Goal: Task Accomplishment & Management: Complete application form

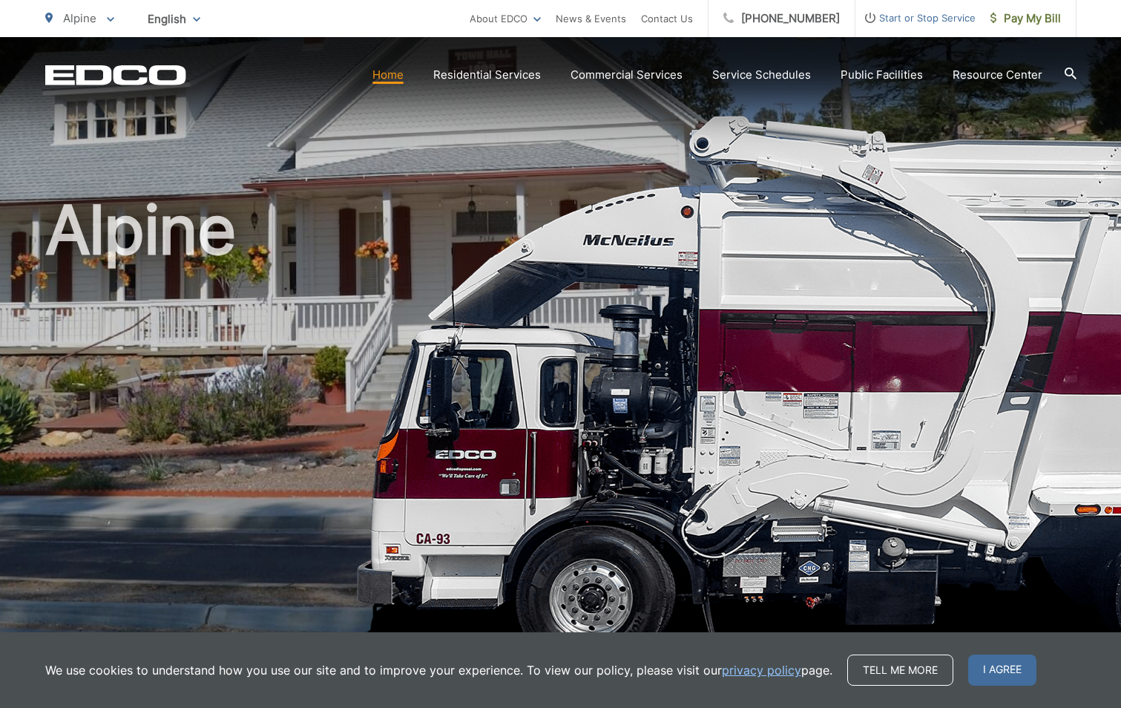
click at [898, 25] on span "Start or Stop Service" at bounding box center [915, 18] width 120 height 18
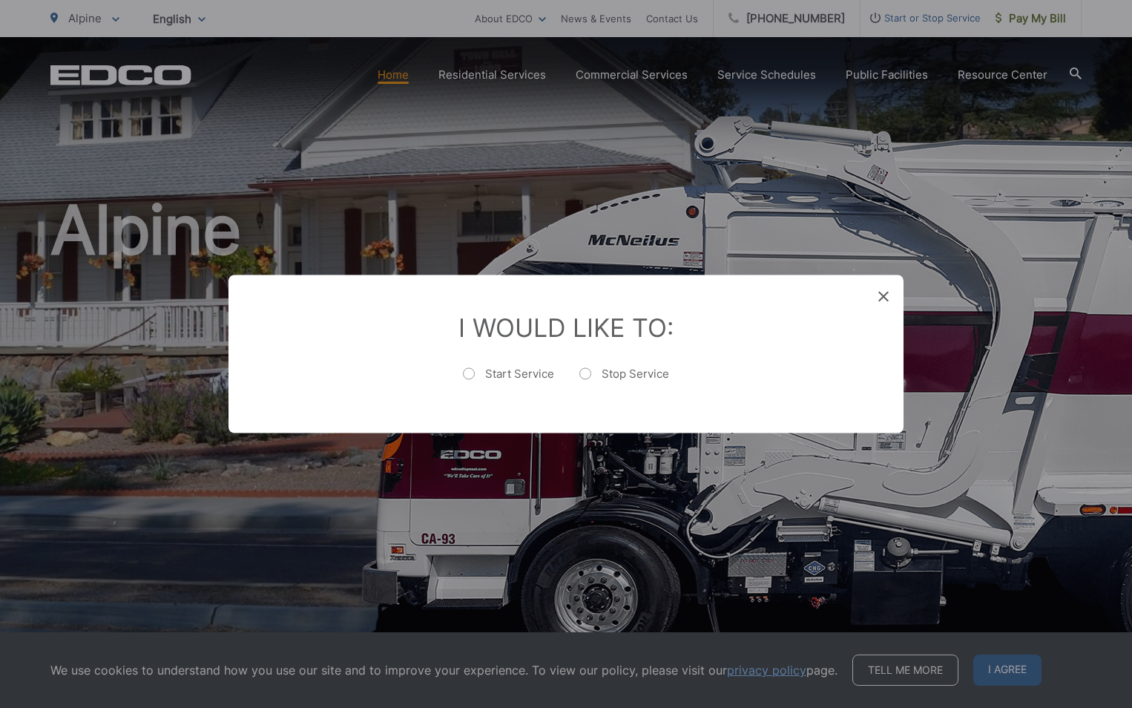
click at [472, 372] on label "Start Service" at bounding box center [508, 381] width 91 height 30
radio input "true"
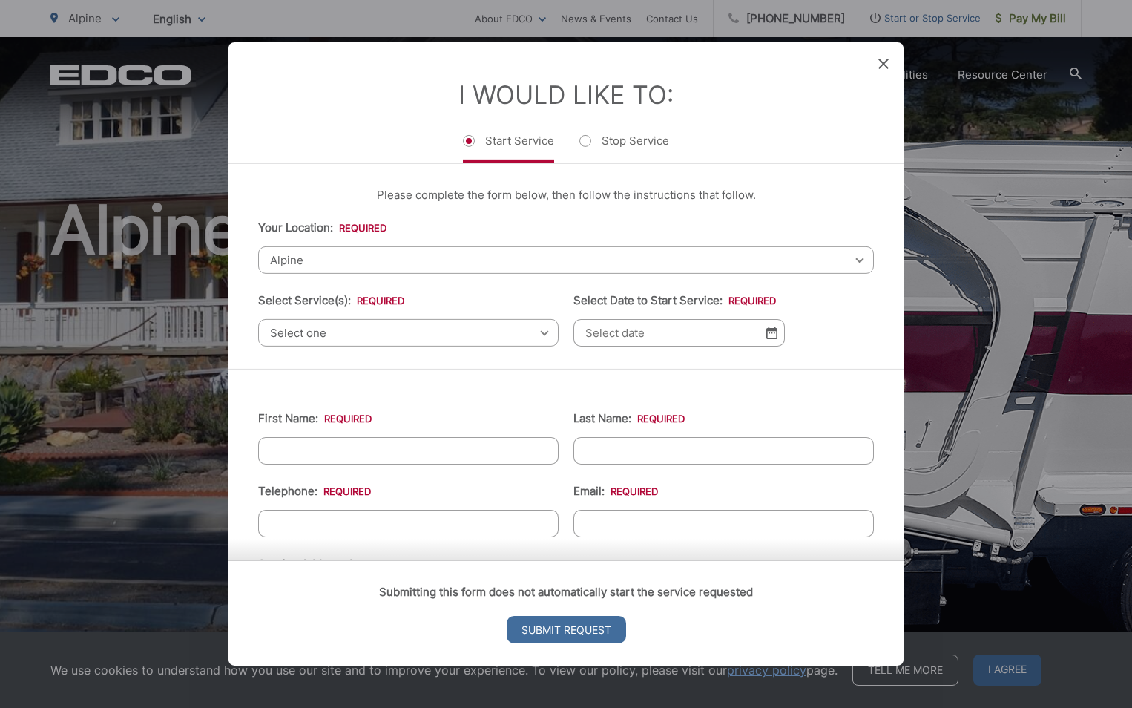
click at [300, 265] on span "Alpine" at bounding box center [566, 259] width 616 height 27
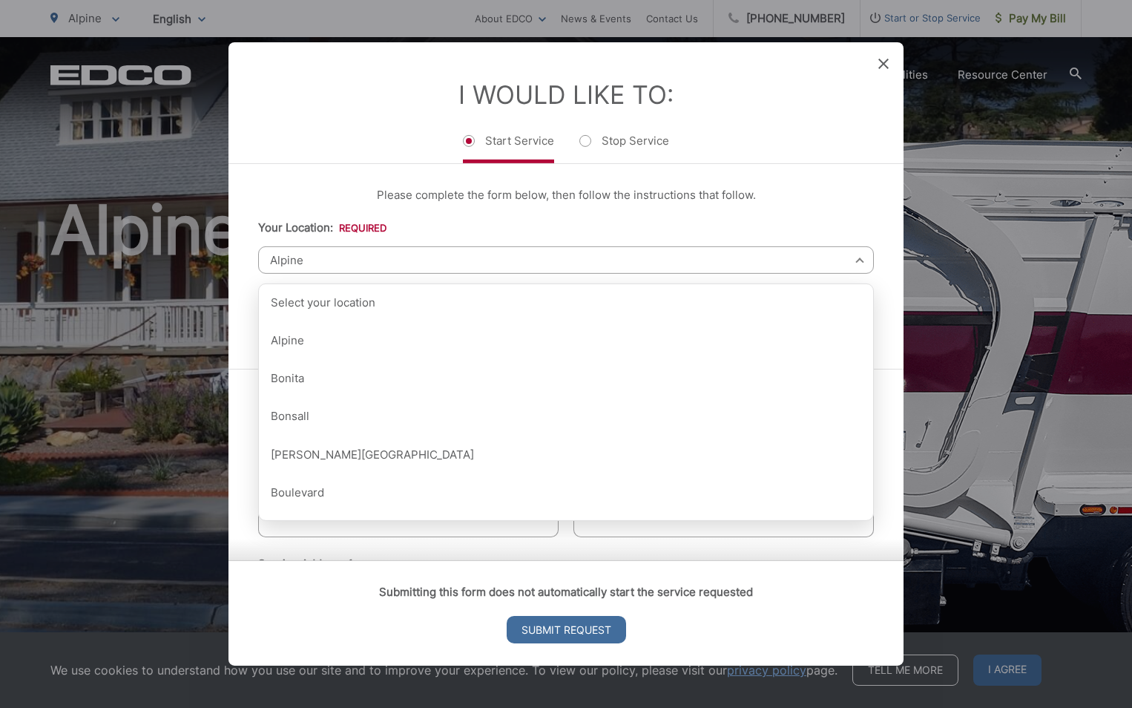
click at [253, 286] on div "Please complete the form below, then follow the instructions that follow. Your …" at bounding box center [565, 266] width 675 height 205
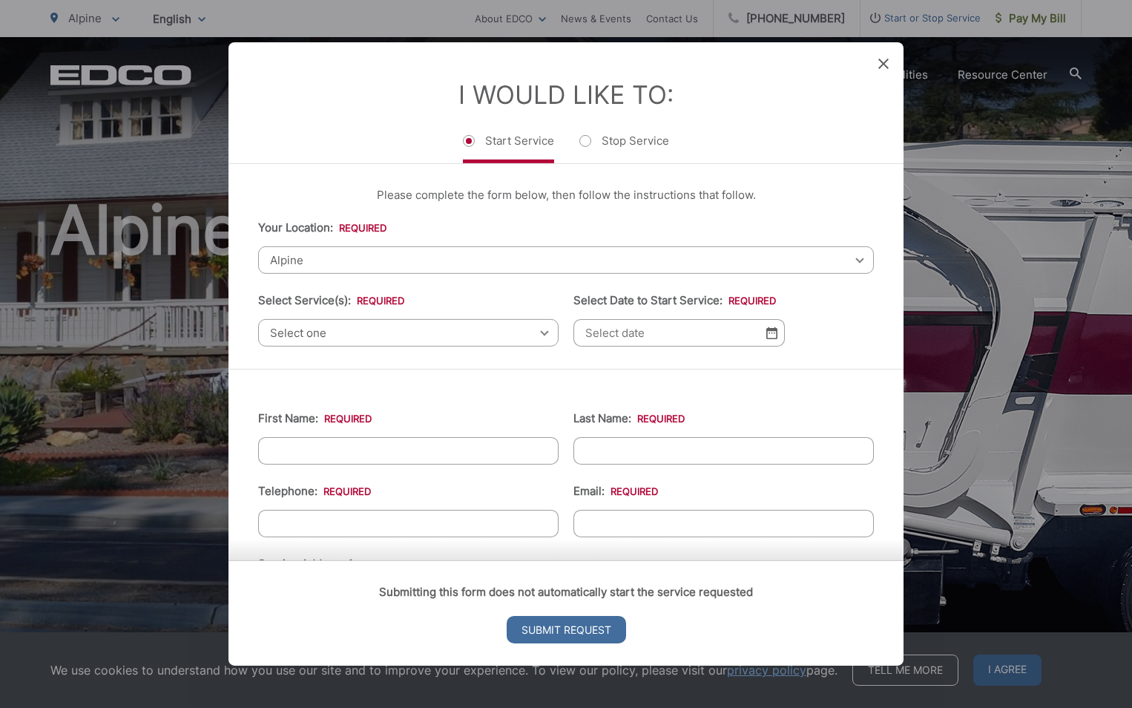
click at [283, 337] on span "Select one" at bounding box center [408, 332] width 300 height 27
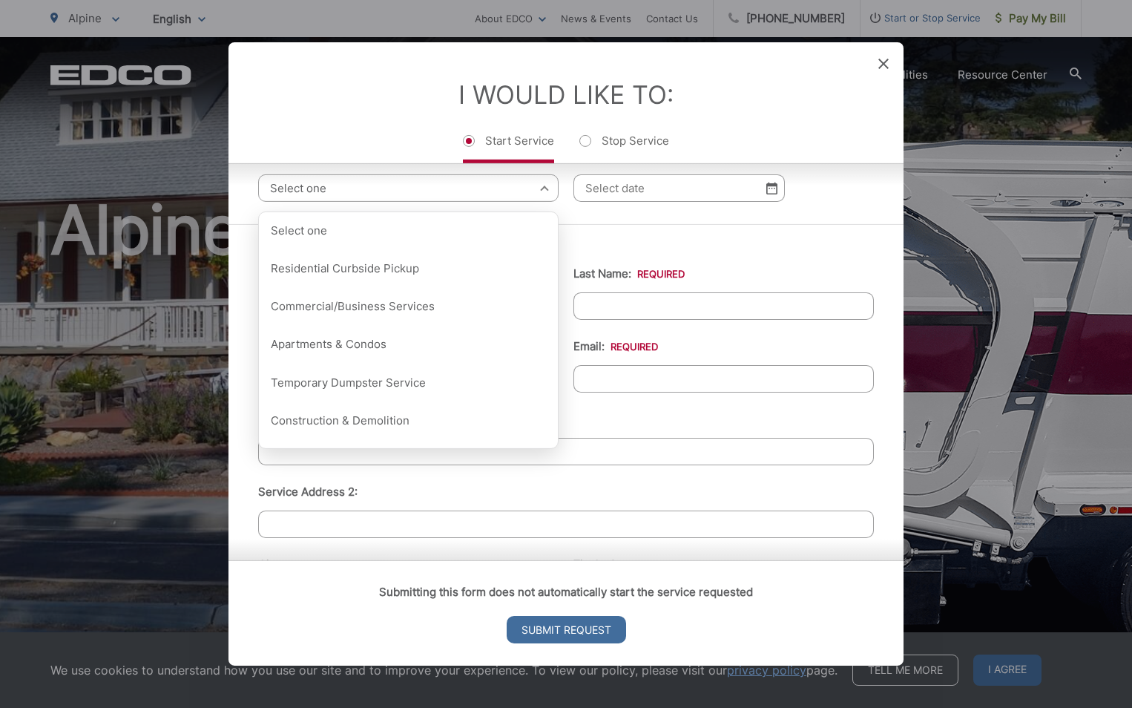
scroll to position [148, 0]
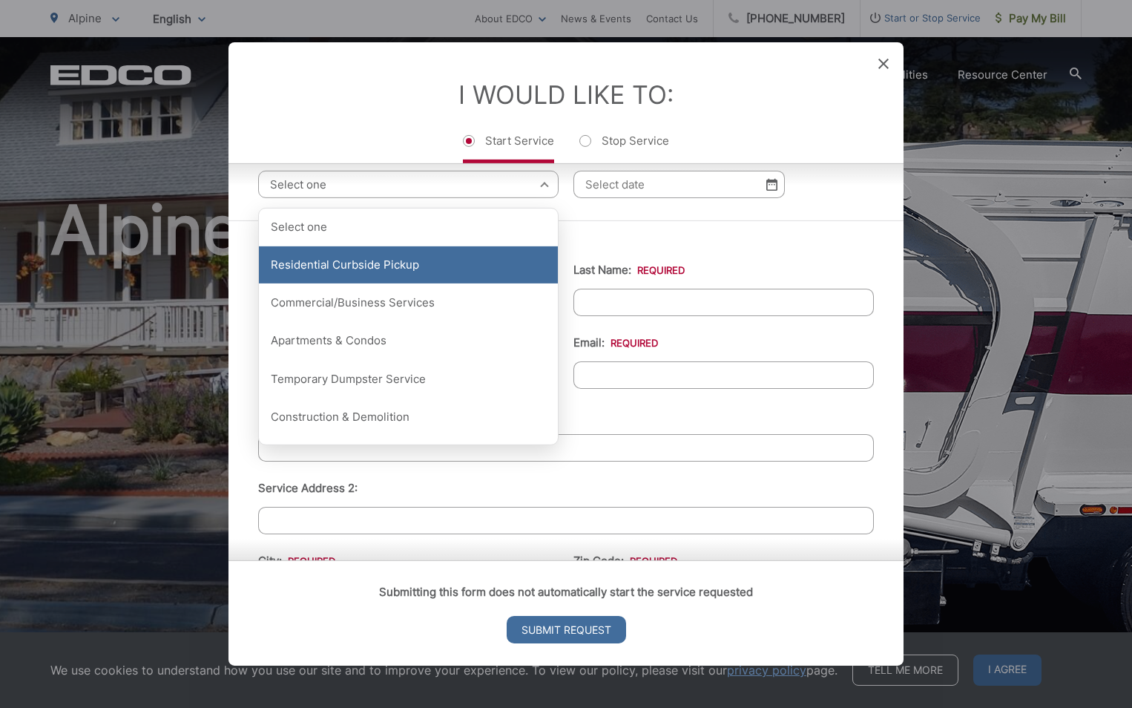
click at [421, 257] on div "Residential Curbside Pickup" at bounding box center [408, 264] width 299 height 37
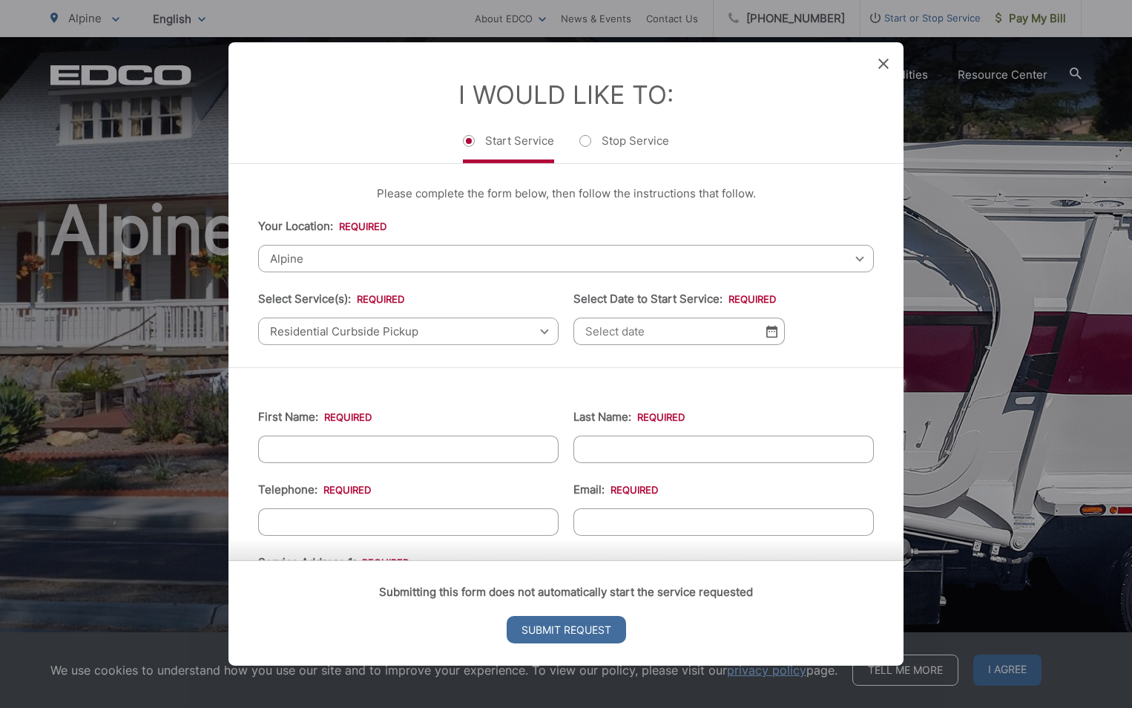
scroll to position [0, 0]
click at [766, 334] on img at bounding box center [771, 332] width 11 height 13
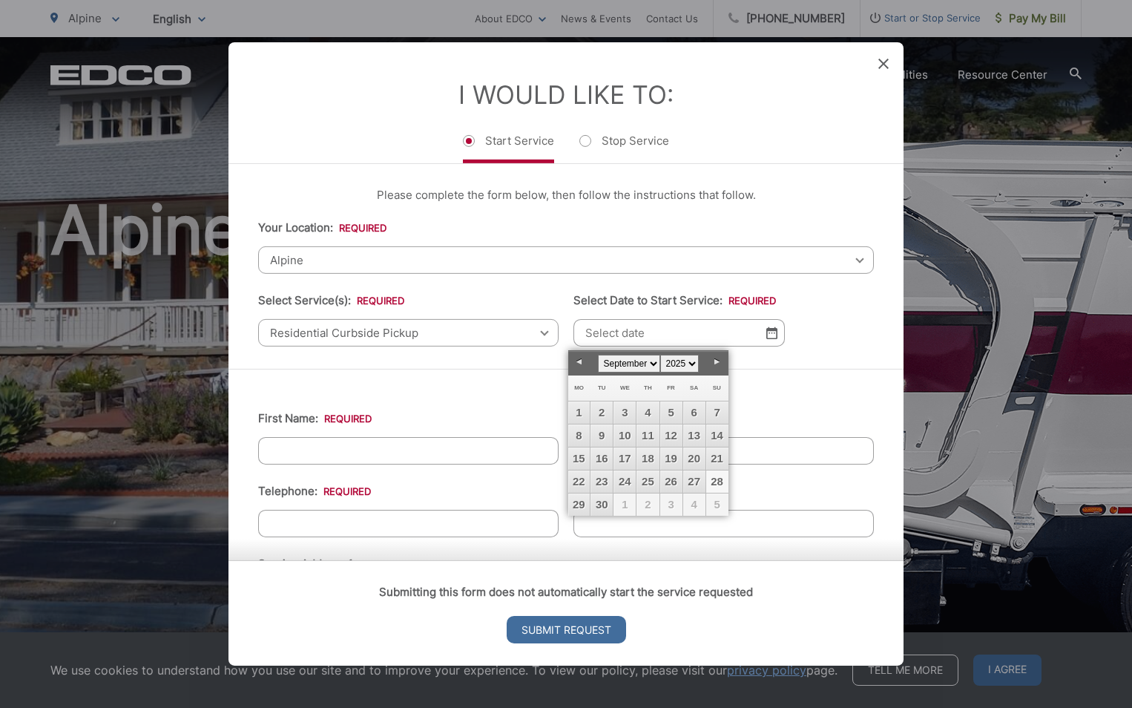
click at [722, 491] on link "28" at bounding box center [717, 481] width 22 height 22
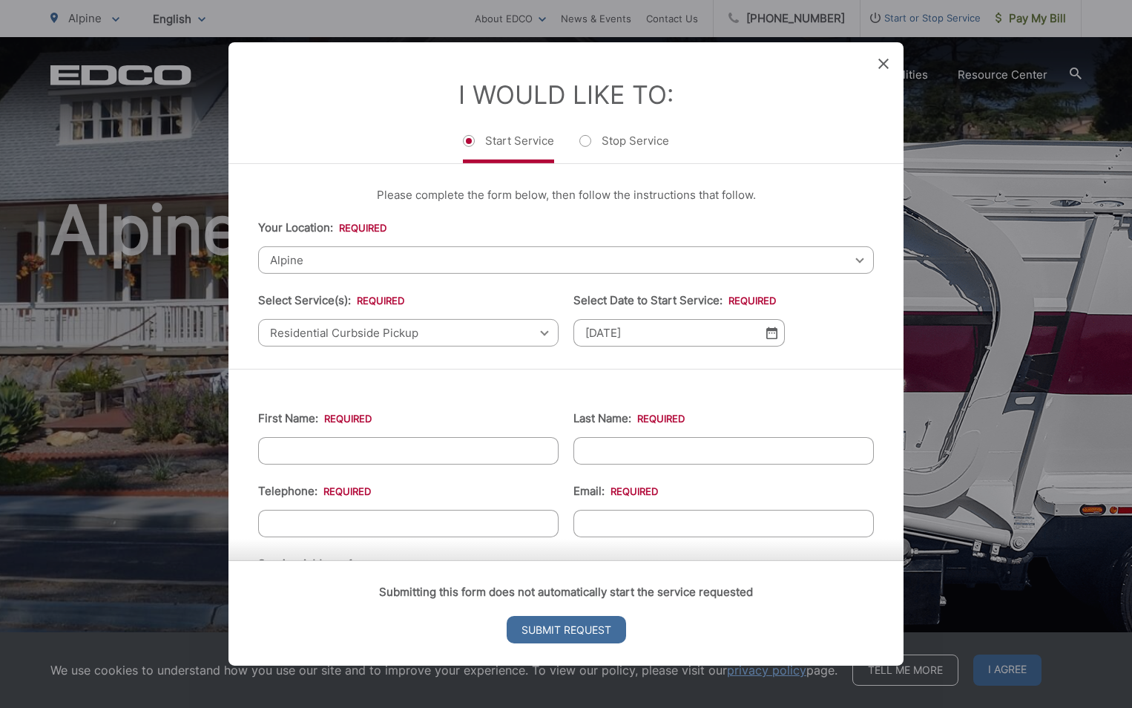
click at [769, 337] on img at bounding box center [771, 332] width 11 height 13
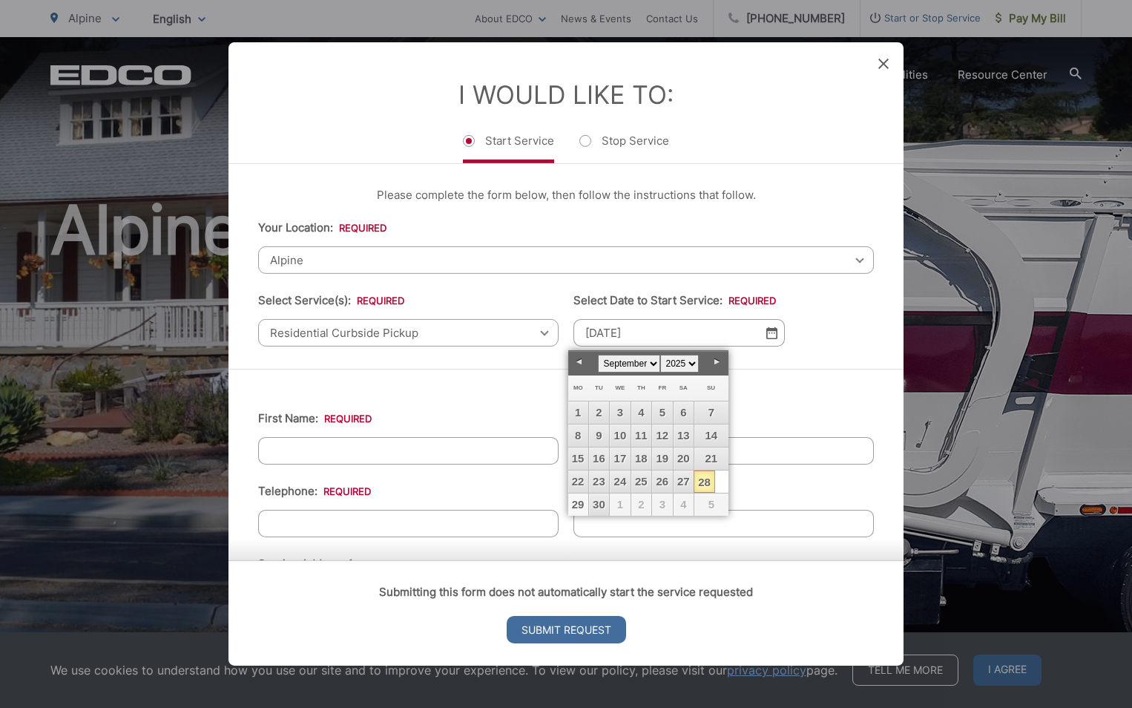
click at [578, 506] on link "29" at bounding box center [578, 504] width 20 height 22
type input "[DATE]"
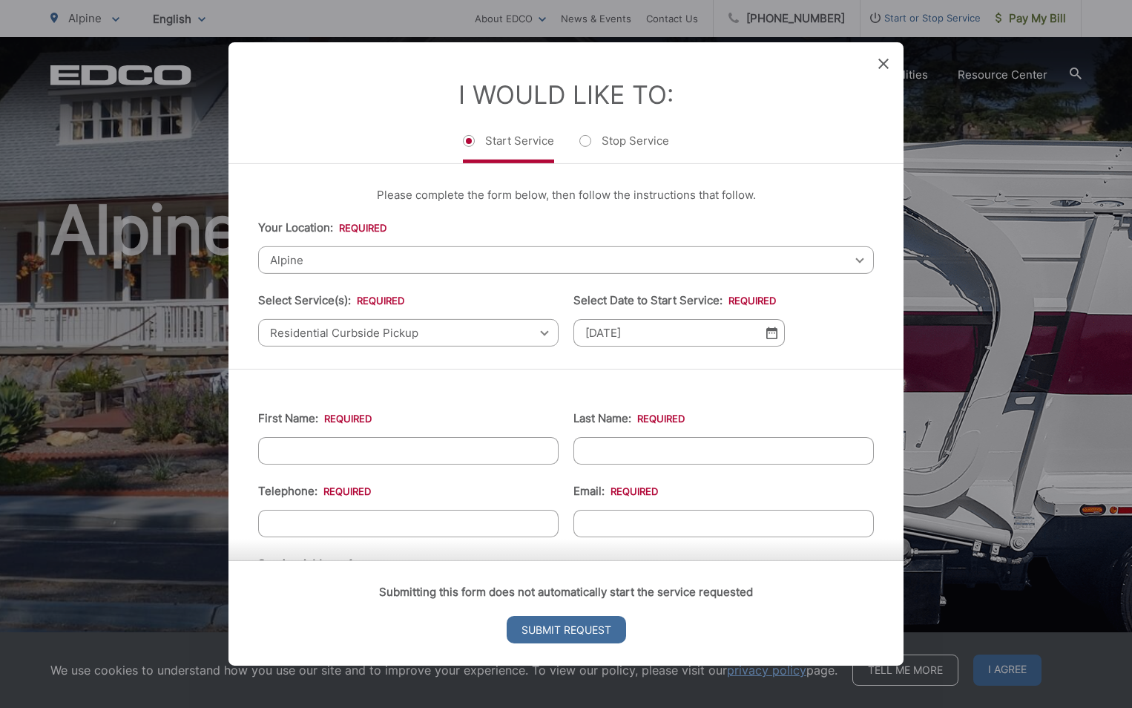
click at [447, 450] on input "First Name: *" at bounding box center [408, 450] width 300 height 27
type input "[PERSON_NAME]"
click at [330, 453] on input "[PERSON_NAME]" at bounding box center [408, 450] width 300 height 27
click at [698, 445] on input "Last Name: *" at bounding box center [723, 450] width 300 height 27
type input "[PERSON_NAME] [PERSON_NAME]"
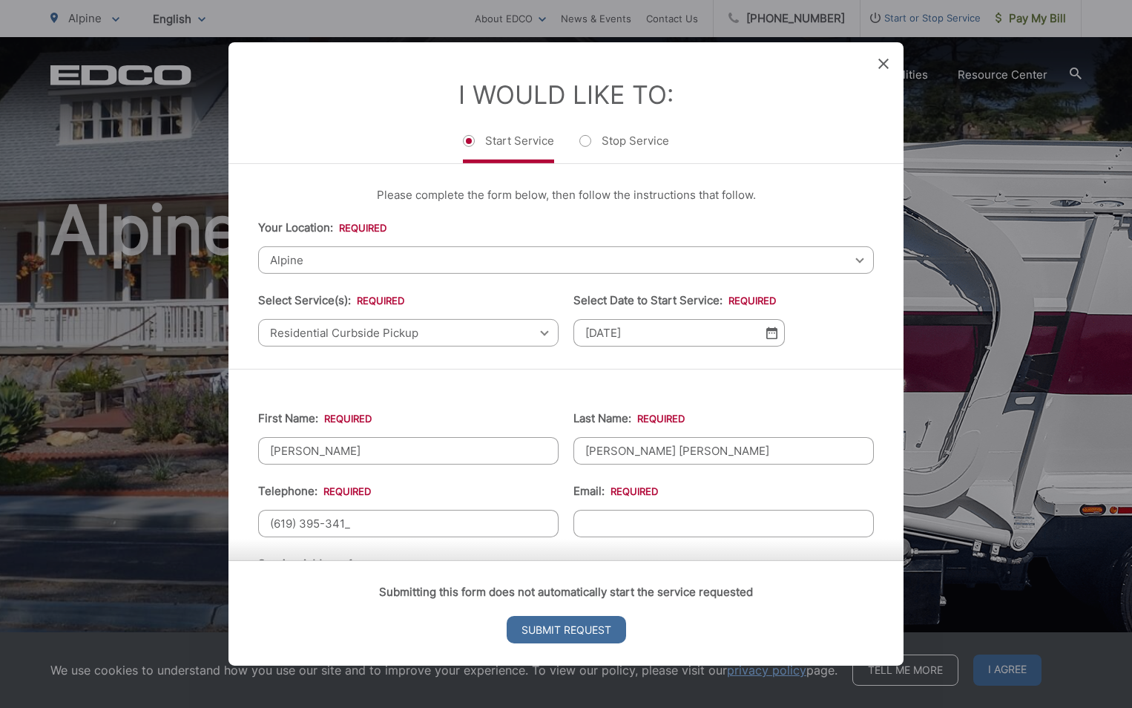
type input "[PHONE_NUMBER]"
type input "M"
drag, startPoint x: 783, startPoint y: 524, endPoint x: 708, endPoint y: 520, distance: 74.3
click at [708, 520] on input "[EMAIL_ADDRESS][DOMAIN_NAME]" at bounding box center [723, 523] width 300 height 27
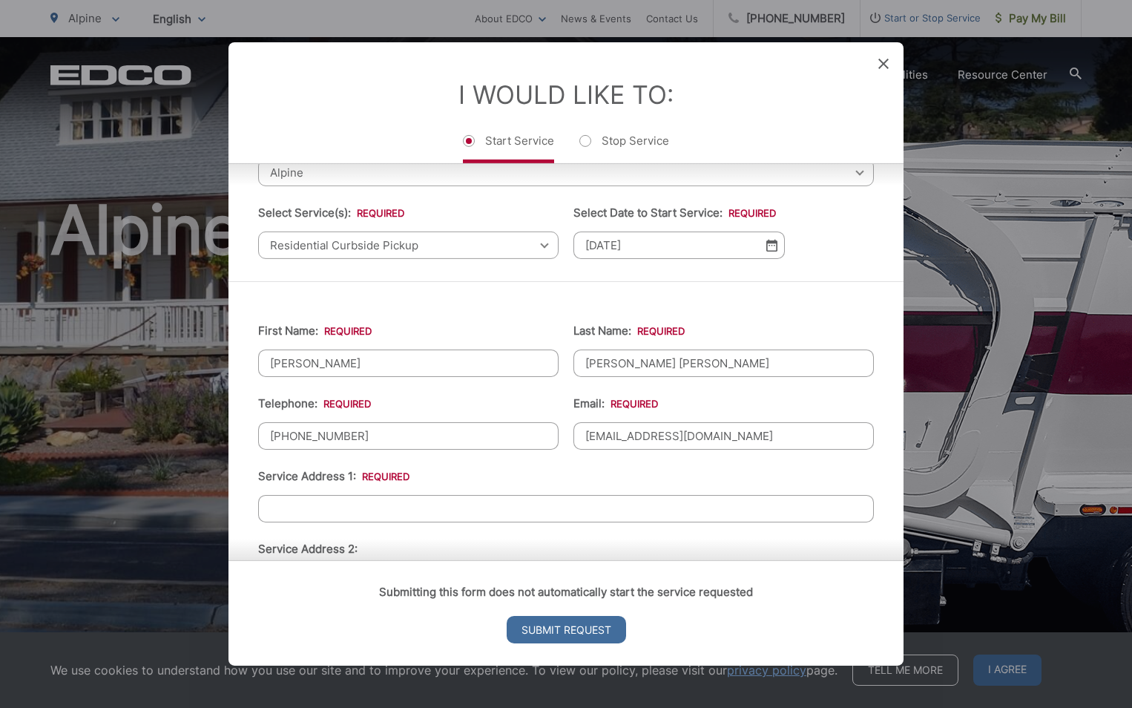
scroll to position [223, 0]
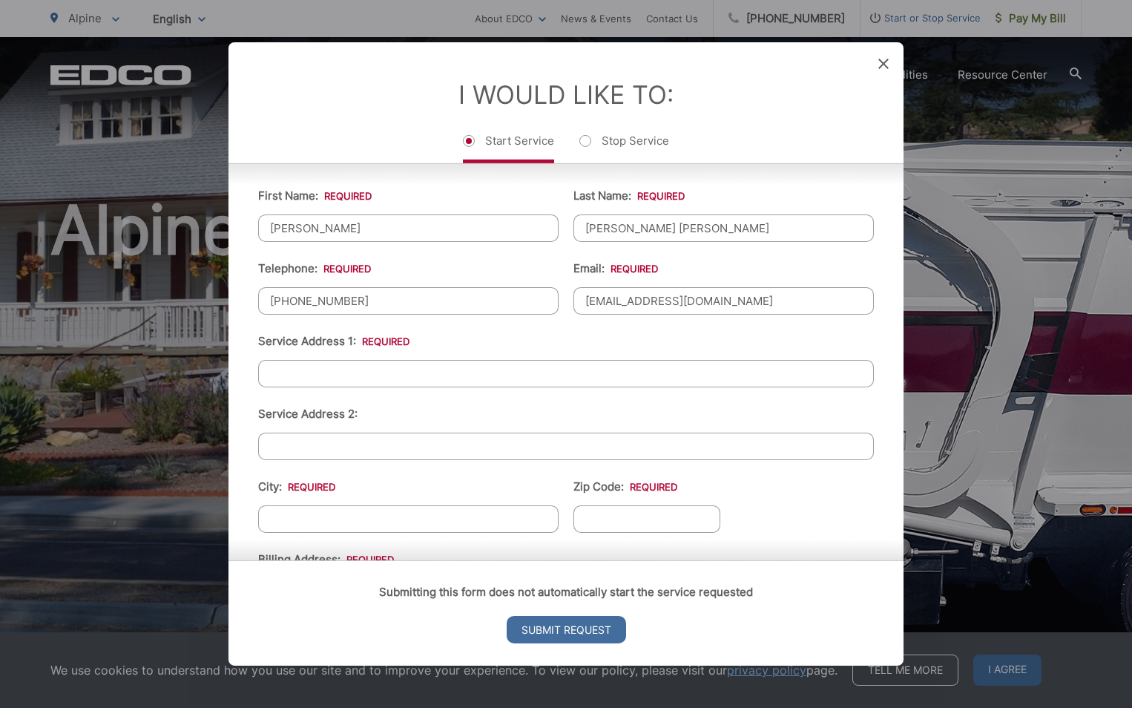
type input "[EMAIL_ADDRESS][DOMAIN_NAME]"
click at [430, 372] on input "Service Address 1: *" at bounding box center [566, 373] width 616 height 27
type input "1896 VIA [GEOGRAPHIC_DATA]"
type input "ALPINE"
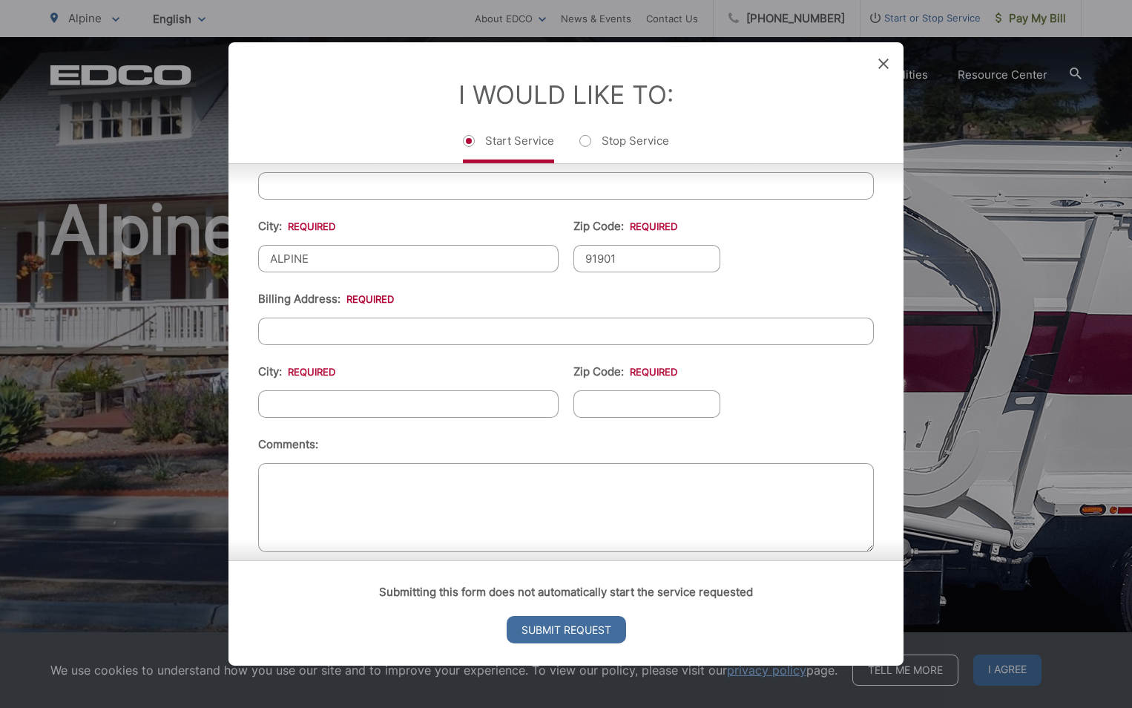
scroll to position [502, 0]
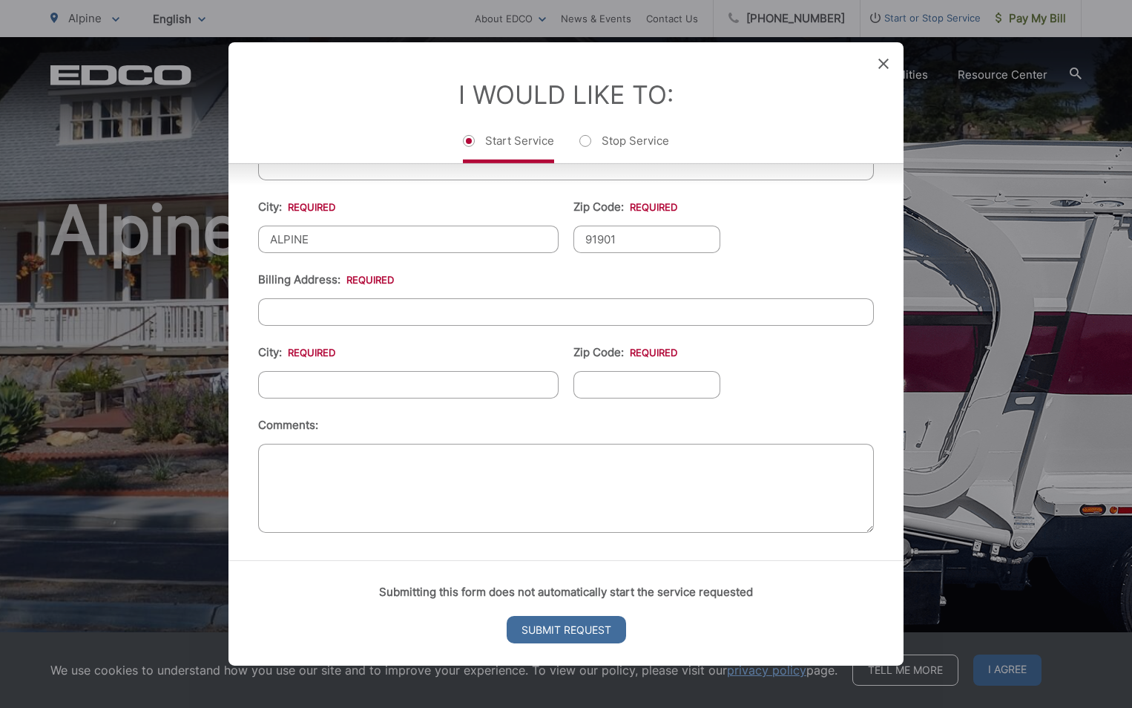
type input "91901"
click at [397, 304] on input "Billing Address: *" at bounding box center [566, 311] width 616 height 27
type input "1896 VIA [GEOGRAPHIC_DATA]"
click at [294, 411] on ul "First Name: * [PERSON_NAME] Last Name: * [PERSON_NAME] [PERSON_NAME] Telephone:…" at bounding box center [566, 213] width 616 height 648
click at [300, 394] on input "City: *" at bounding box center [408, 384] width 300 height 27
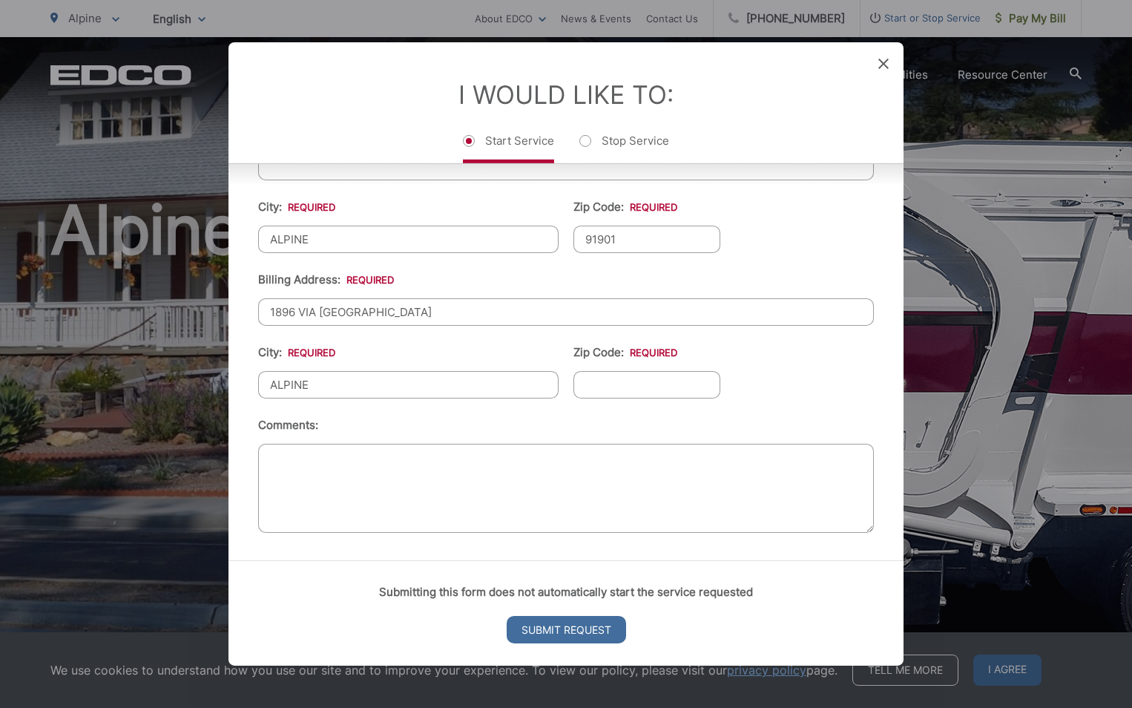
type input "ALPINE"
type input "91901"
click at [537, 624] on input "Submit Request" at bounding box center [566, 629] width 119 height 27
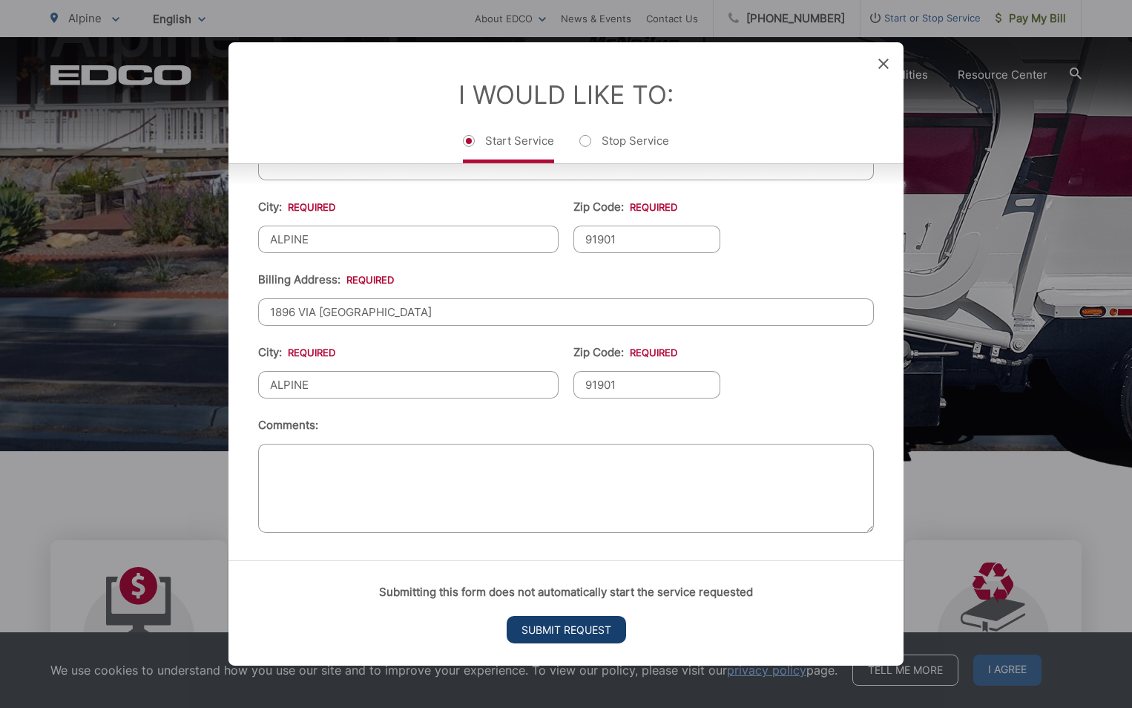
scroll to position [0, 0]
